Goal: Navigation & Orientation: Find specific page/section

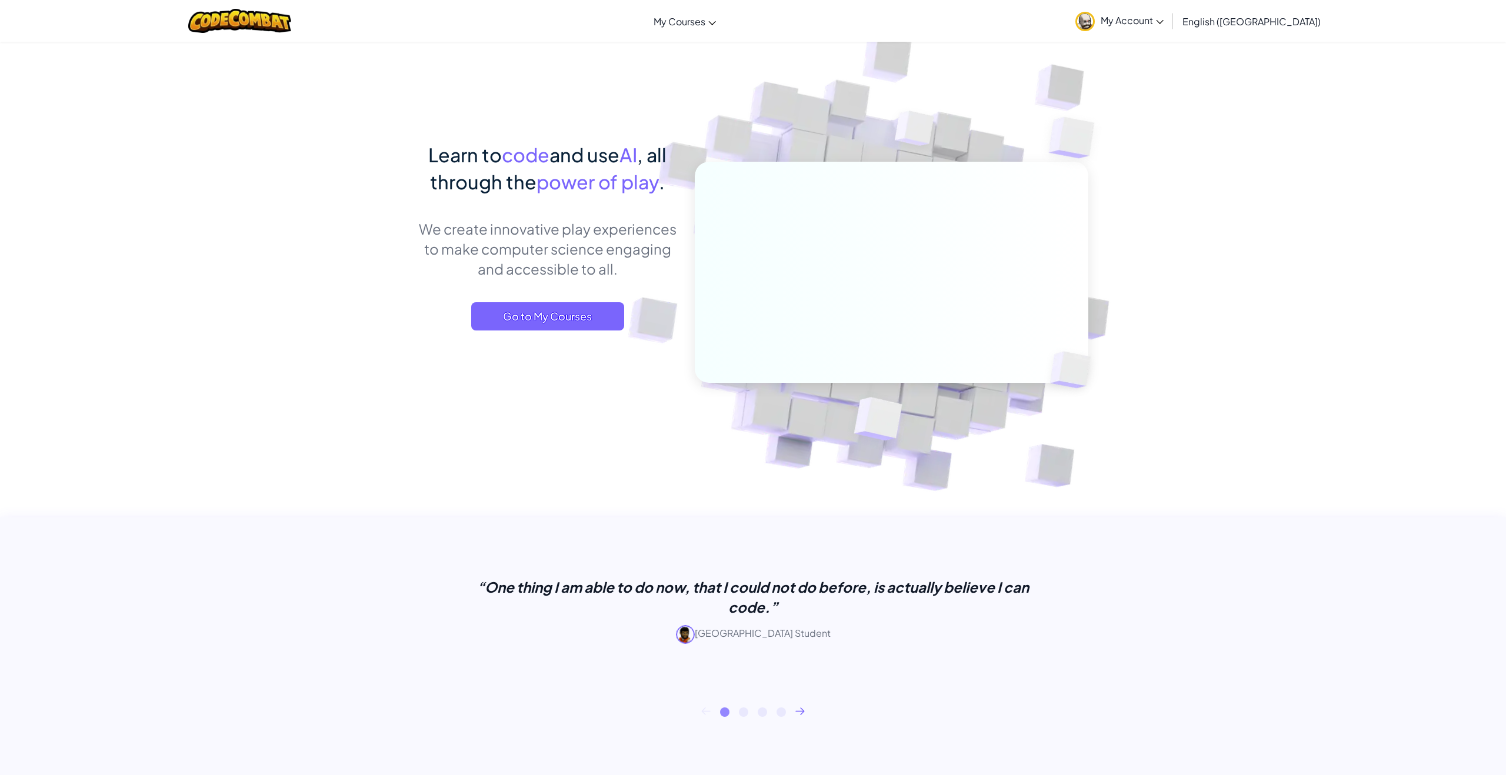
click at [1163, 22] on span "My Account" at bounding box center [1131, 20] width 63 height 12
click at [1192, 132] on link "Profile" at bounding box center [1132, 131] width 125 height 18
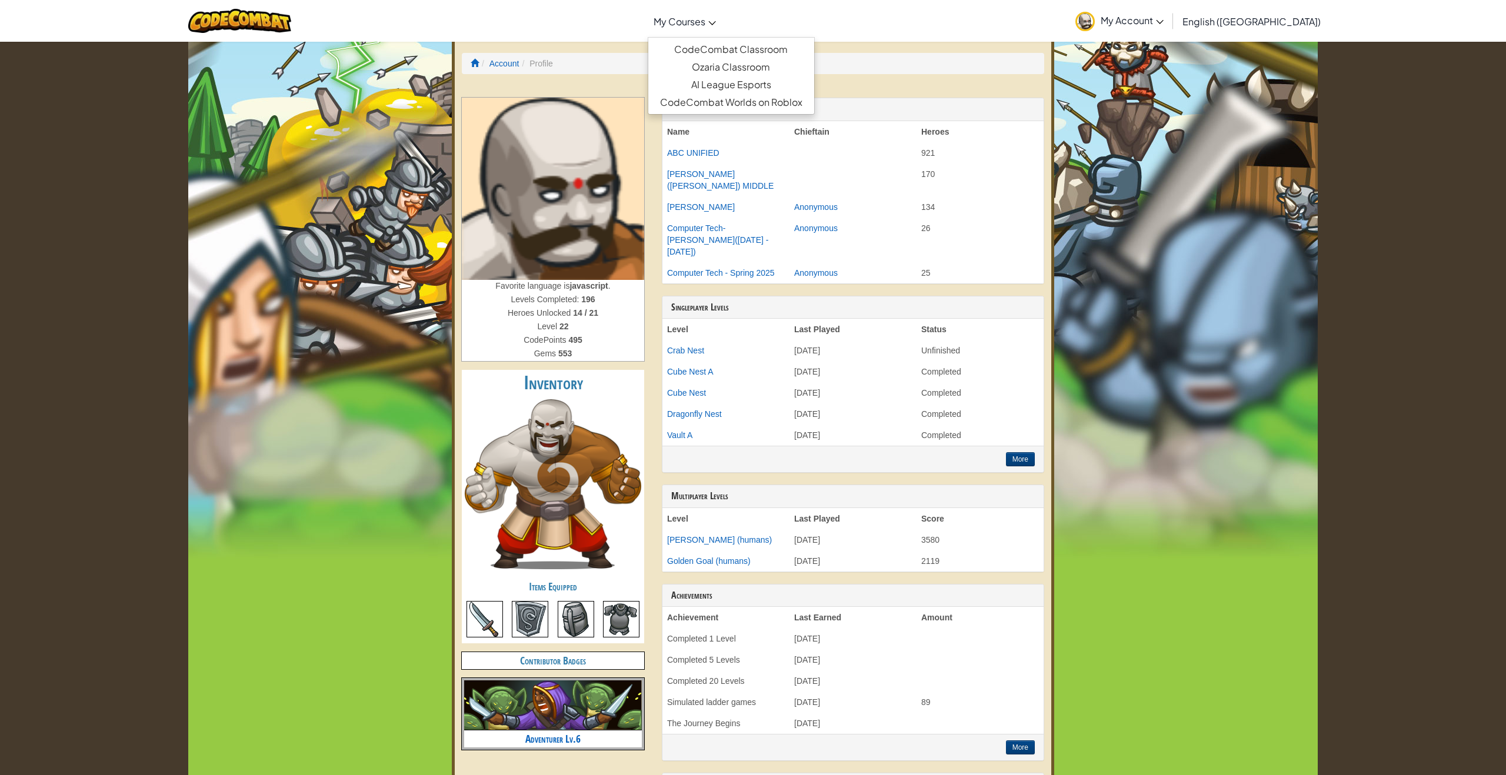
click at [722, 28] on link "My Courses" at bounding box center [684, 21] width 74 height 32
click at [763, 76] on link "AI League Esports" at bounding box center [731, 85] width 166 height 18
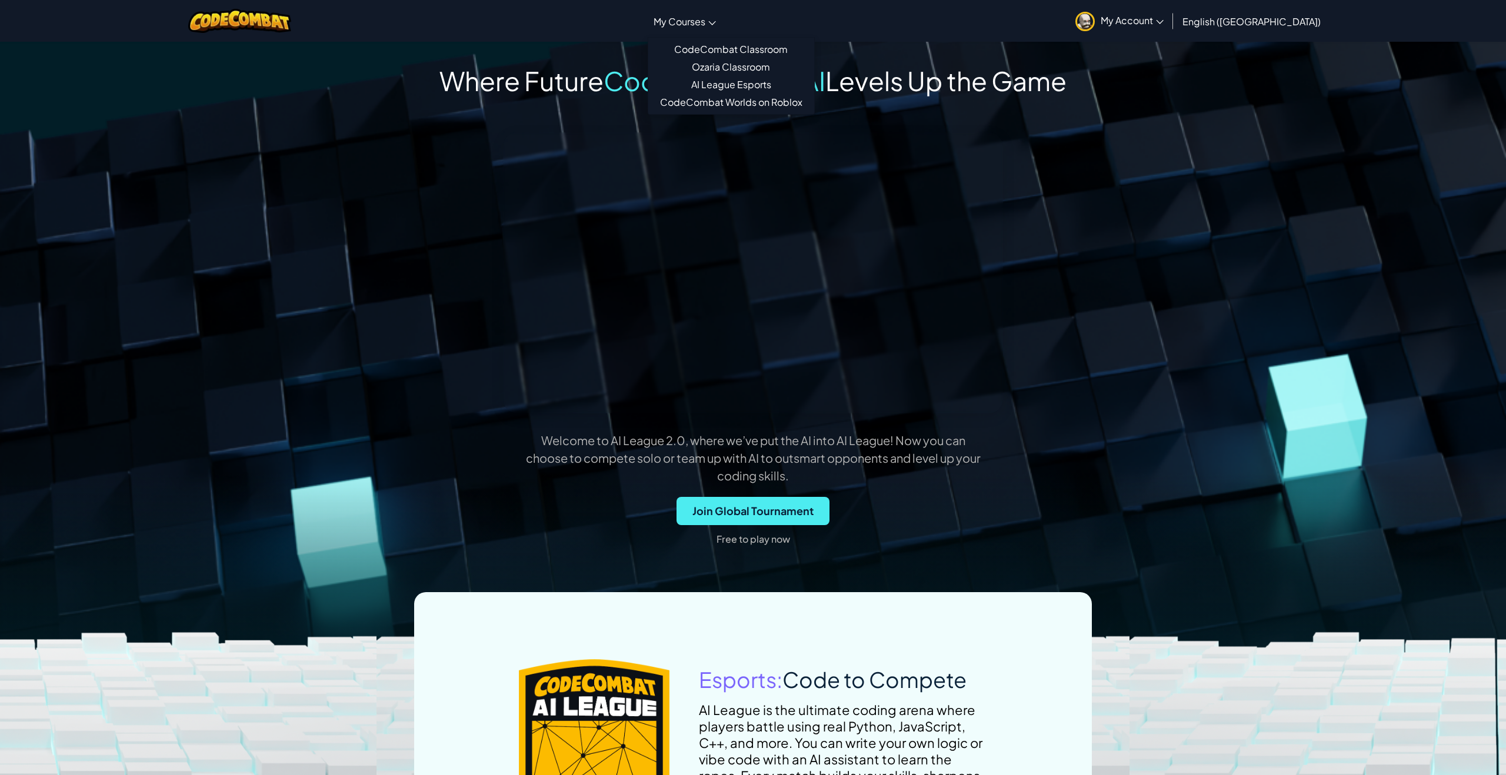
drag, startPoint x: 737, startPoint y: 44, endPoint x: 733, endPoint y: 32, distance: 12.1
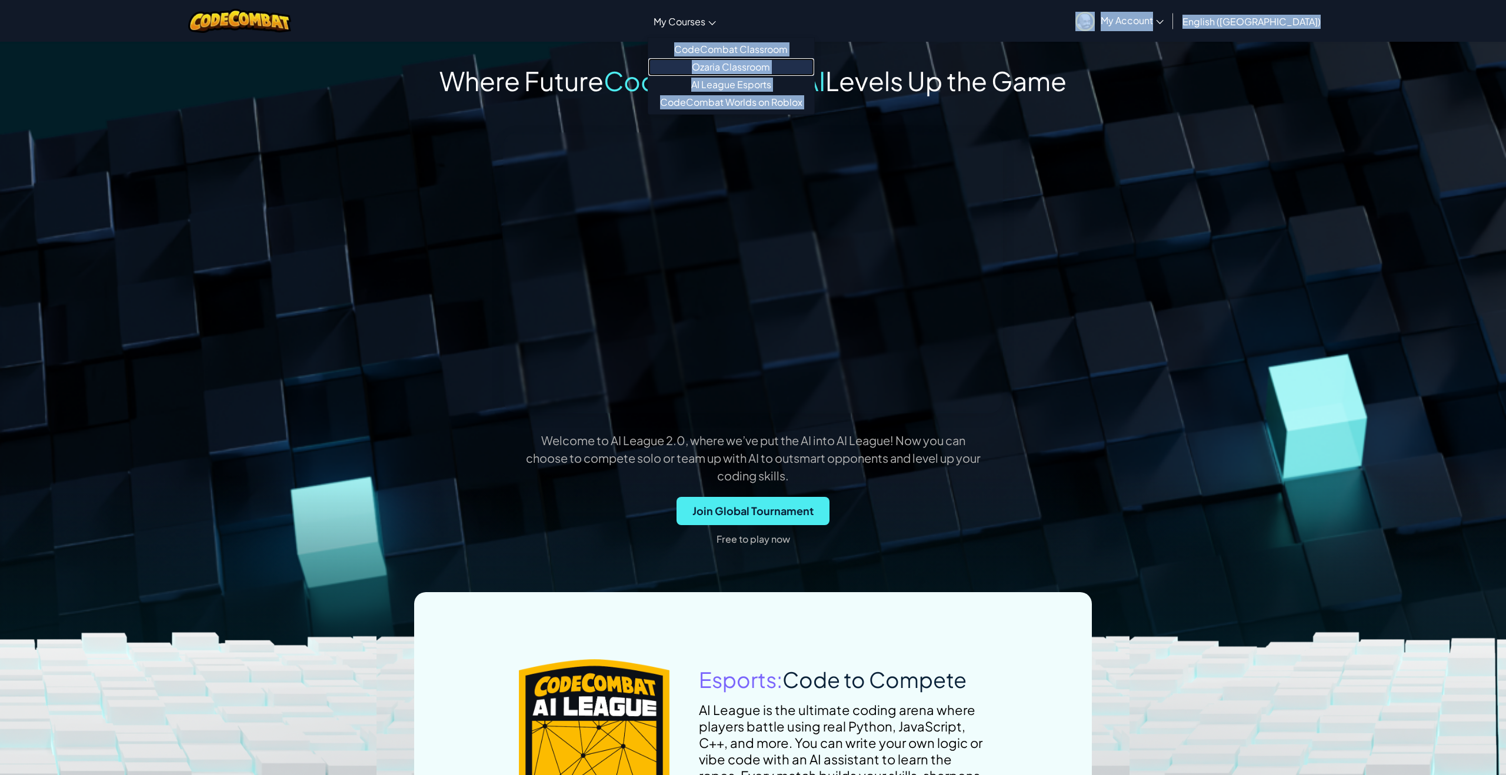
click at [761, 68] on link "Ozaria Classroom" at bounding box center [731, 67] width 166 height 18
